Goal: Task Accomplishment & Management: Manage account settings

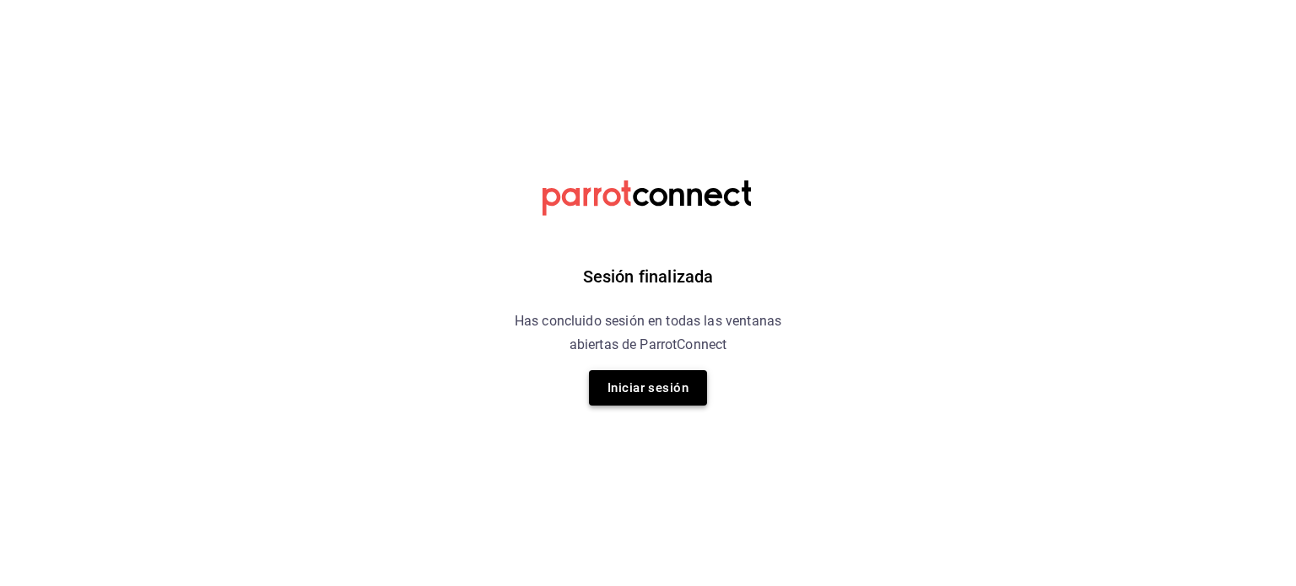
click at [638, 403] on button "Iniciar sesión" at bounding box center [648, 387] width 118 height 35
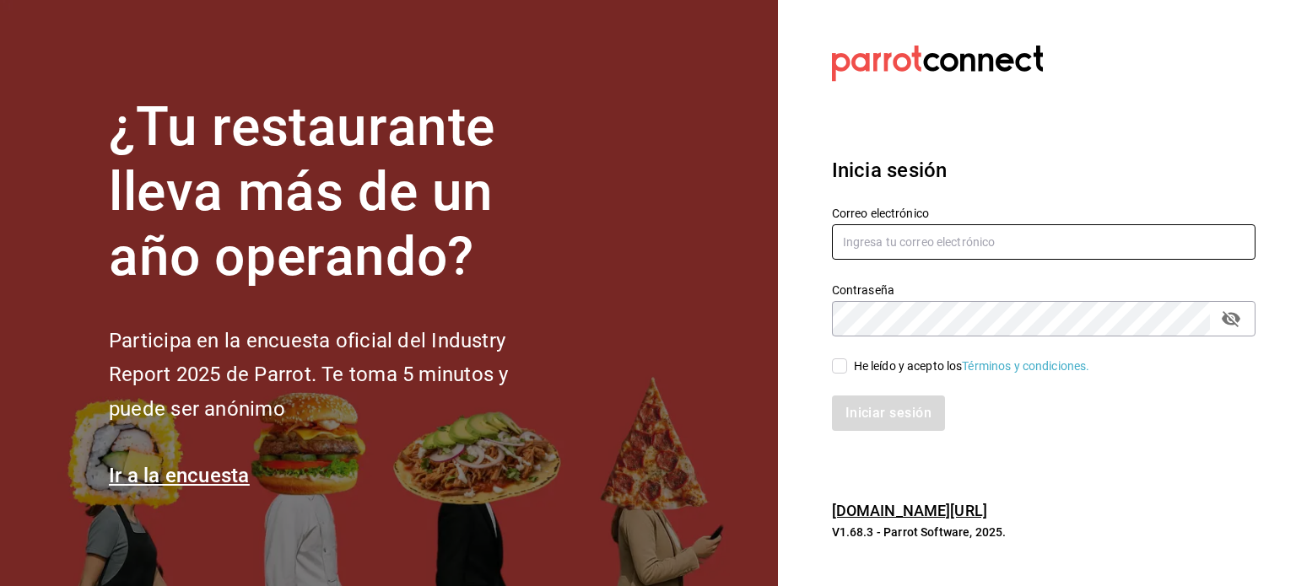
click at [933, 249] on input "text" at bounding box center [1044, 241] width 424 height 35
type input "1"
type input "[EMAIL_ADDRESS][DOMAIN_NAME]"
click at [891, 374] on div "He leído y acepto los Términos y condiciones." at bounding box center [972, 367] width 236 height 18
click at [847, 374] on input "He leído y acepto los Términos y condiciones." at bounding box center [839, 366] width 15 height 15
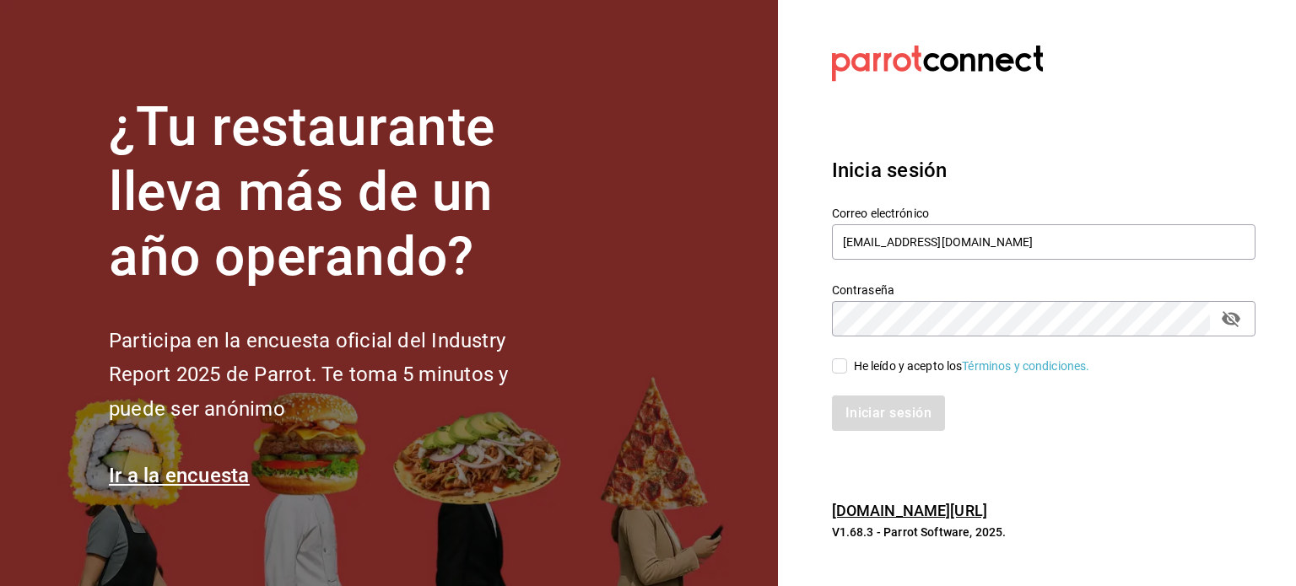
checkbox input "true"
click at [883, 403] on button "Iniciar sesión" at bounding box center [889, 413] width 115 height 35
